Goal: Information Seeking & Learning: Learn about a topic

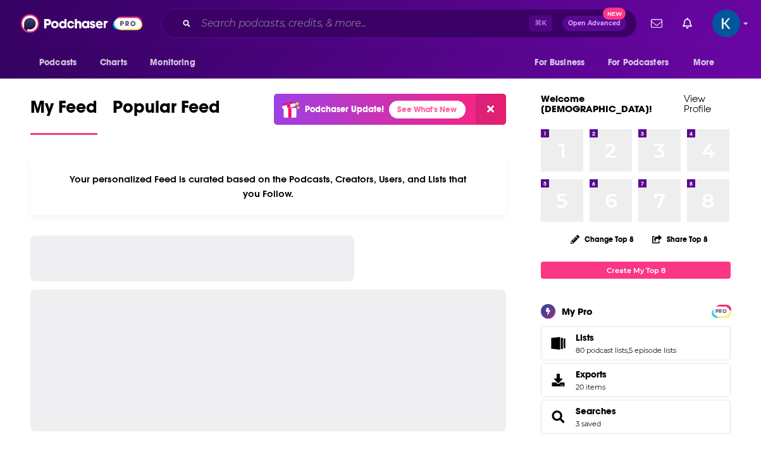
click at [276, 23] on input "Search podcasts, credits, & more..." at bounding box center [362, 23] width 333 height 20
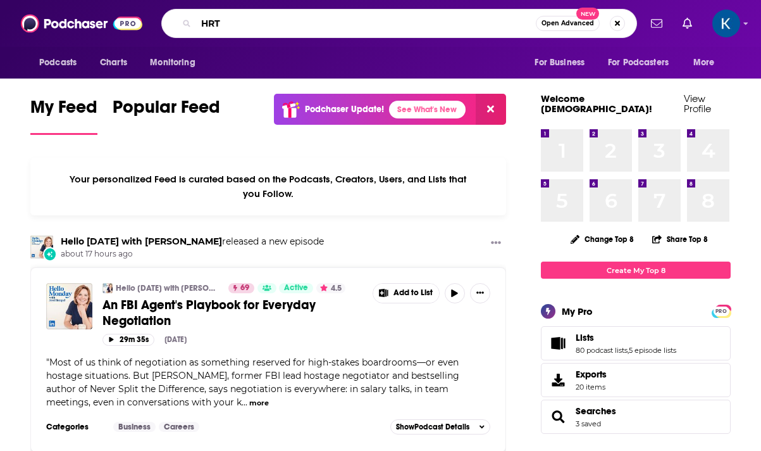
type input "HRT"
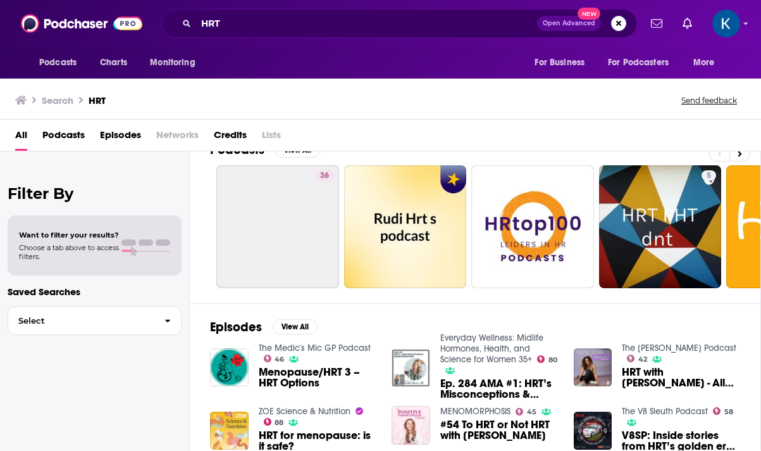
scroll to position [30, 0]
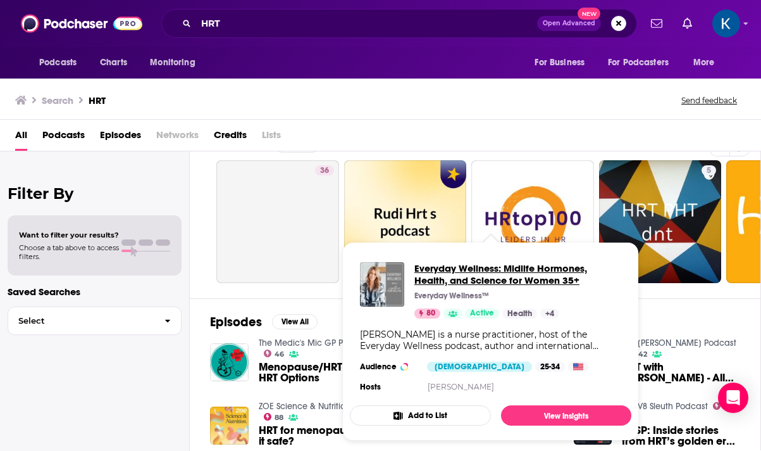
click at [485, 273] on span "Everyday Wellness: Midlife Hormones, Health, and Science for Women 35+" at bounding box center [518, 274] width 207 height 24
